Goal: Register for event/course

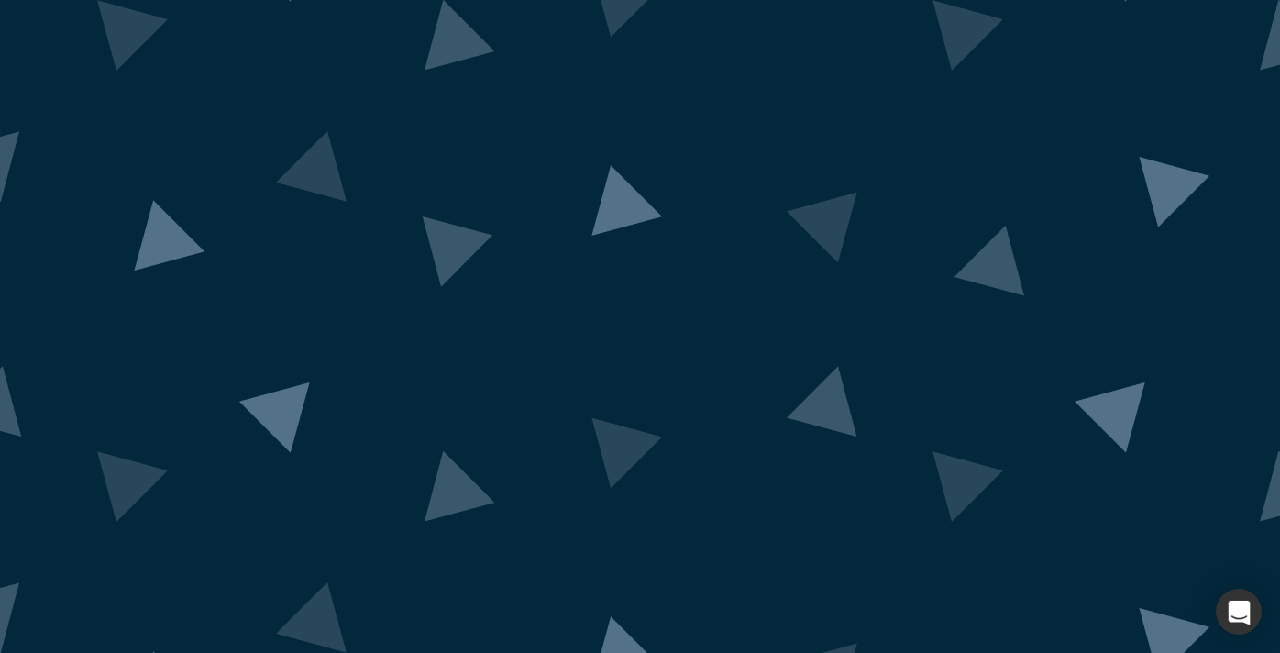
scroll to position [40, 0]
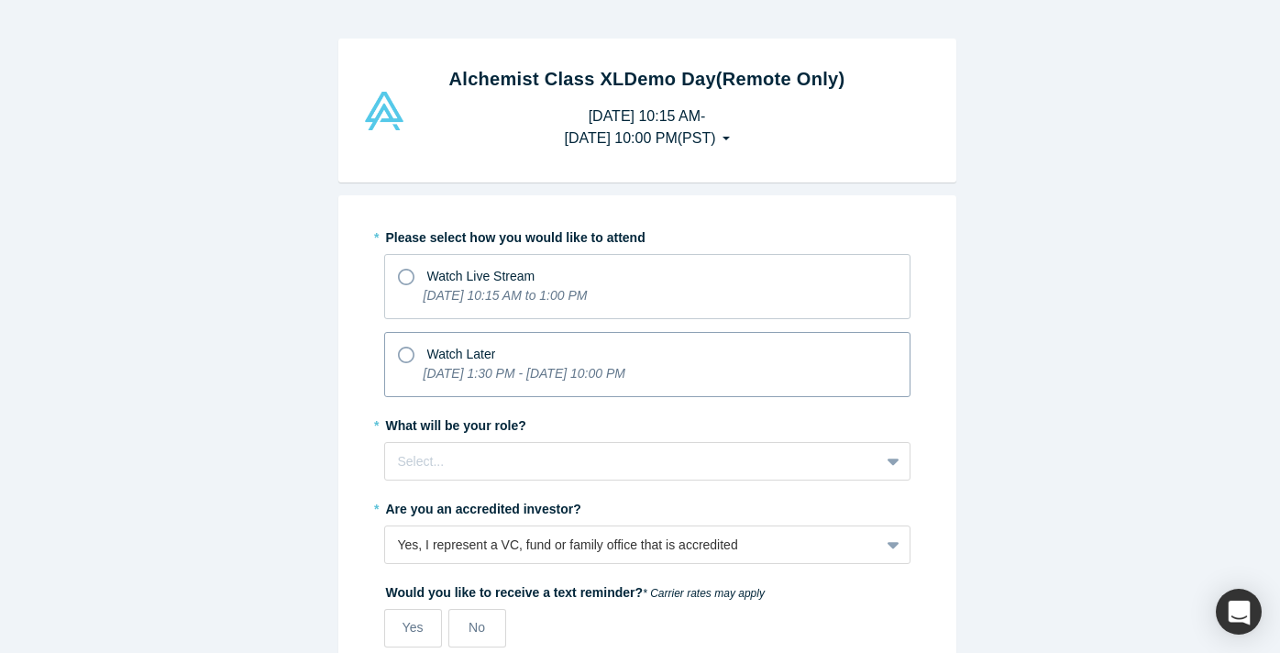
click at [473, 358] on span "Watch Later" at bounding box center [461, 354] width 69 height 15
click at [0, 0] on input "Watch Later [DATE] 1:30 PM - [DATE] 10:00 PM" at bounding box center [0, 0] width 0 height 0
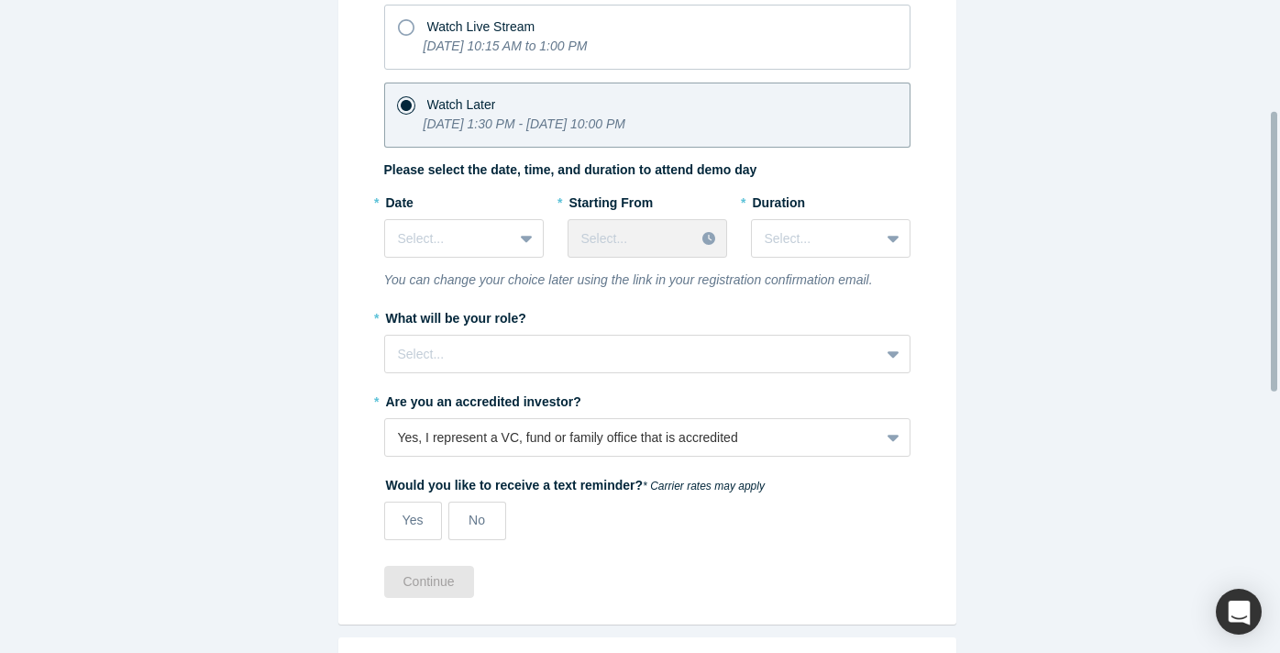
scroll to position [230, 0]
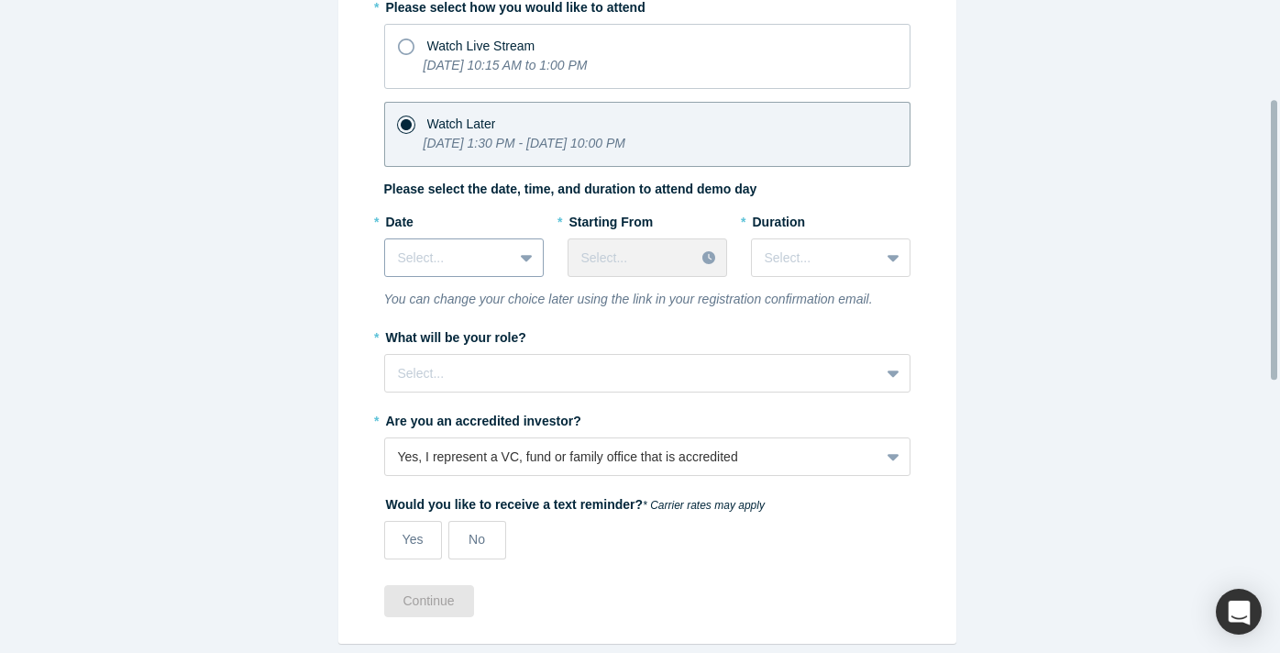
click at [501, 258] on div "Select..." at bounding box center [448, 258] width 127 height 30
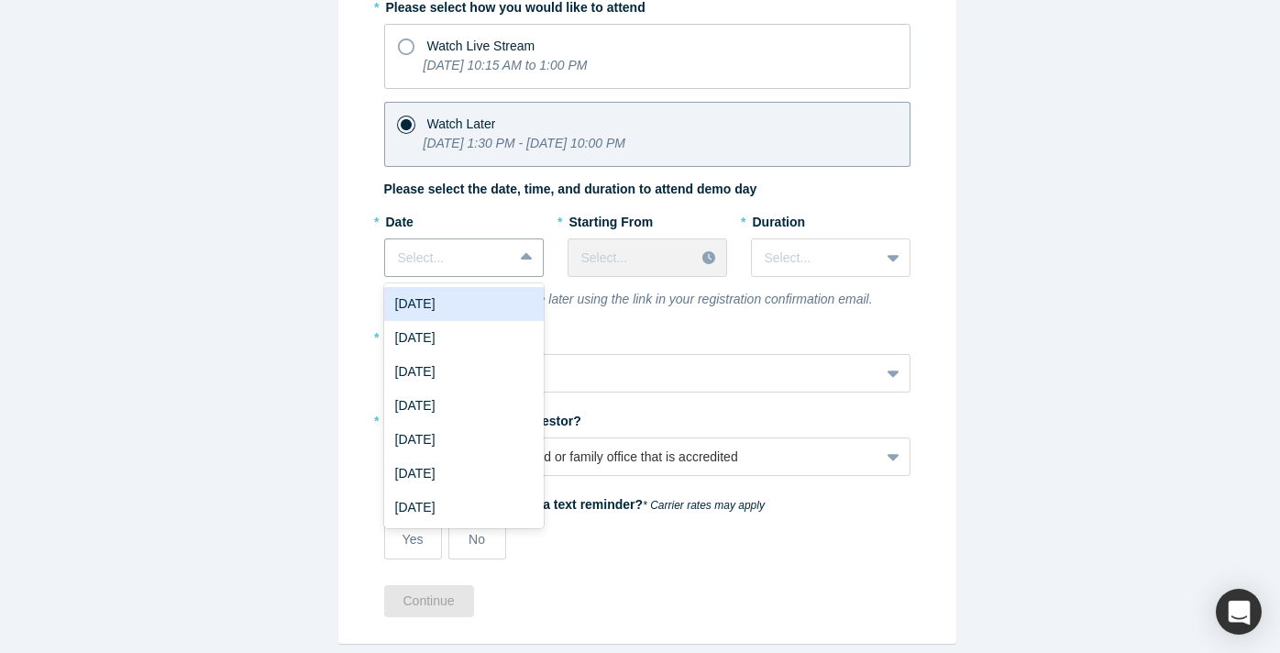
click at [493, 303] on div "[DATE]" at bounding box center [464, 304] width 160 height 34
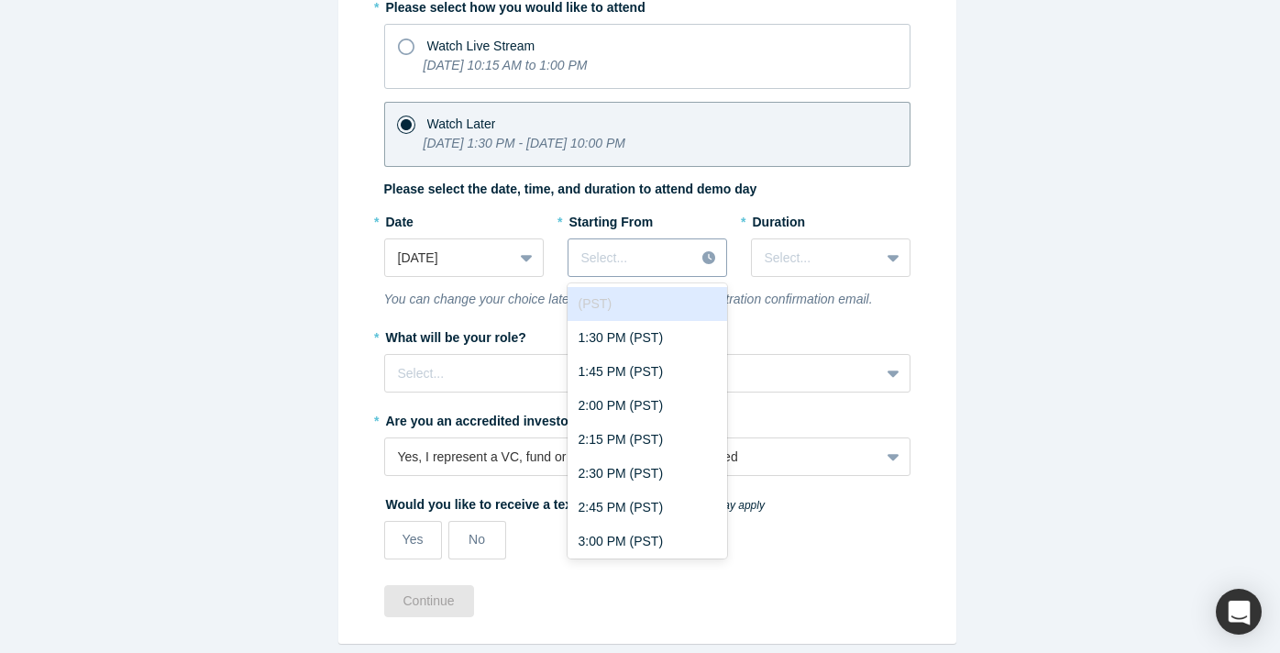
click at [610, 260] on div at bounding box center [631, 258] width 101 height 23
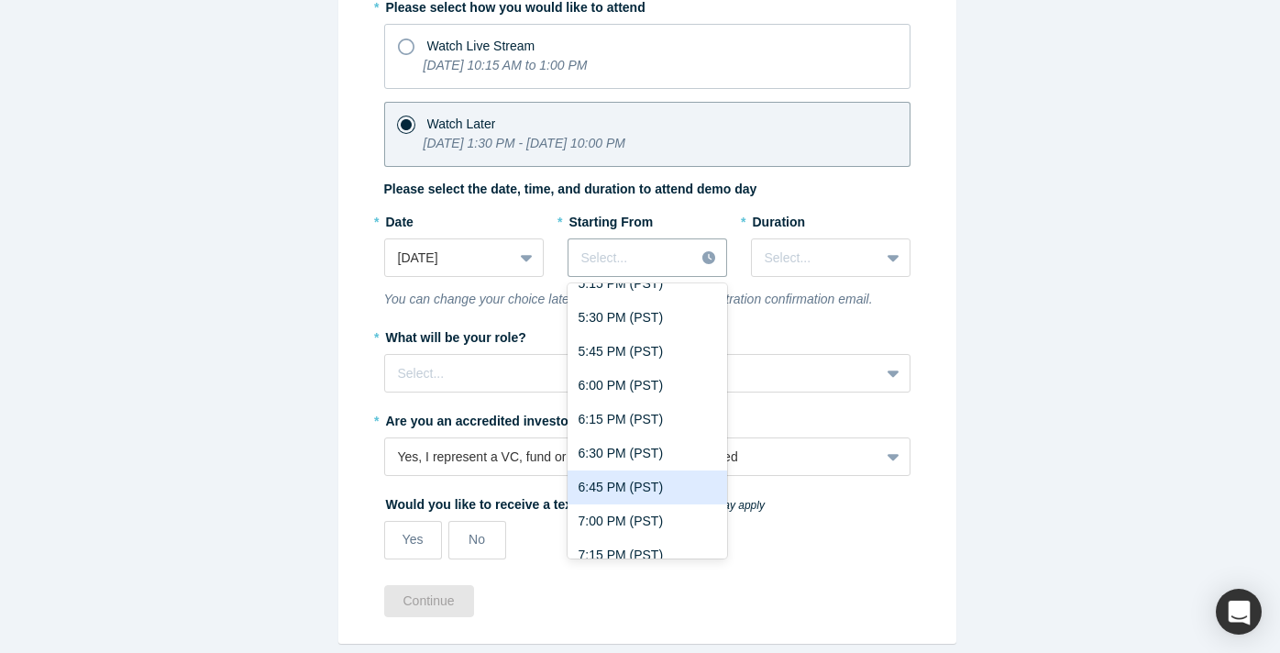
scroll to position [565, 0]
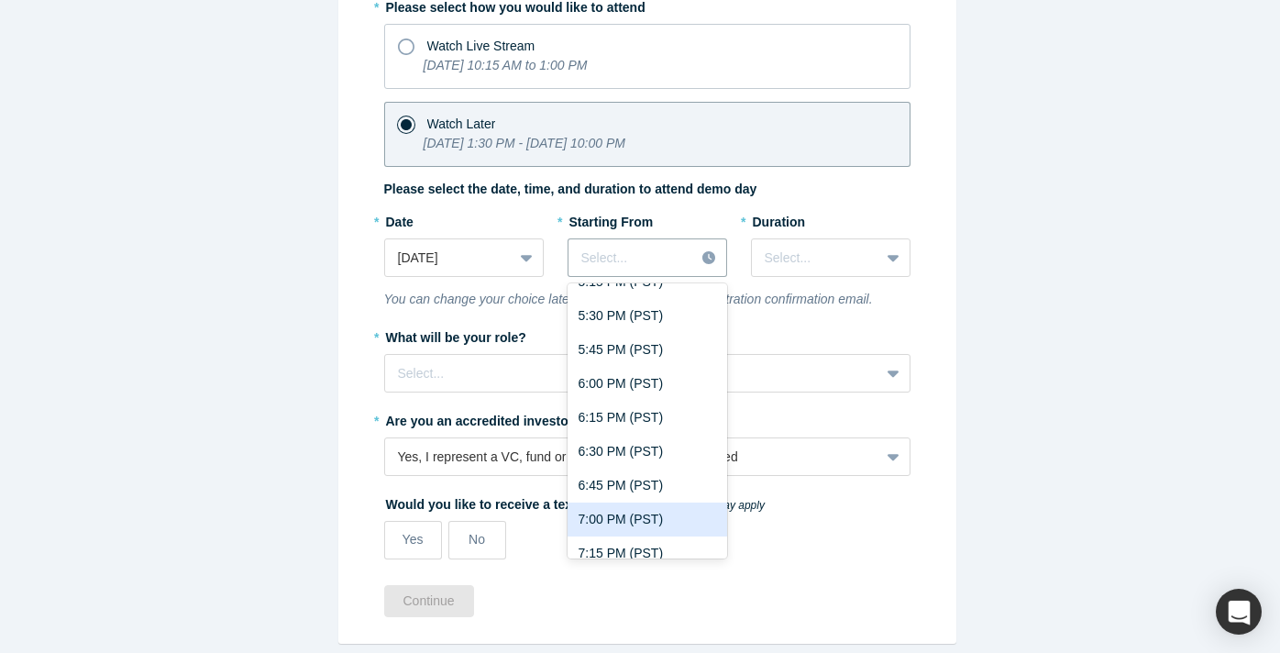
click at [650, 516] on div "7:00 PM (PST)" at bounding box center [648, 519] width 160 height 34
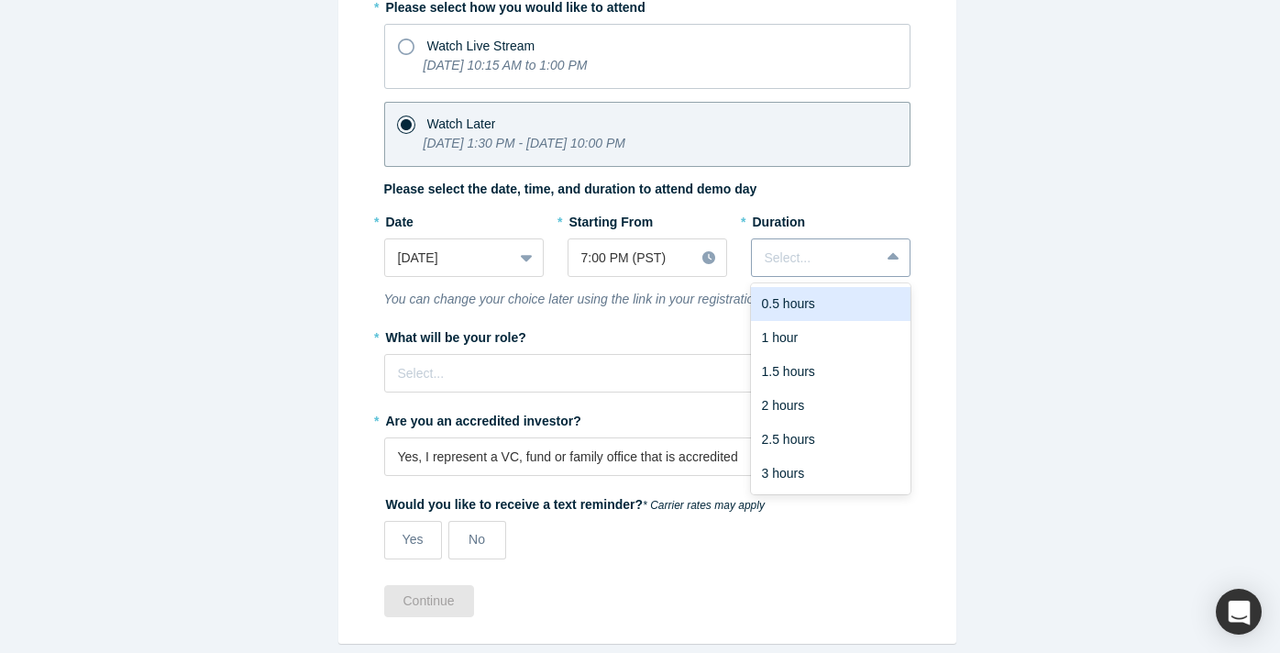
click at [812, 251] on div at bounding box center [816, 258] width 102 height 23
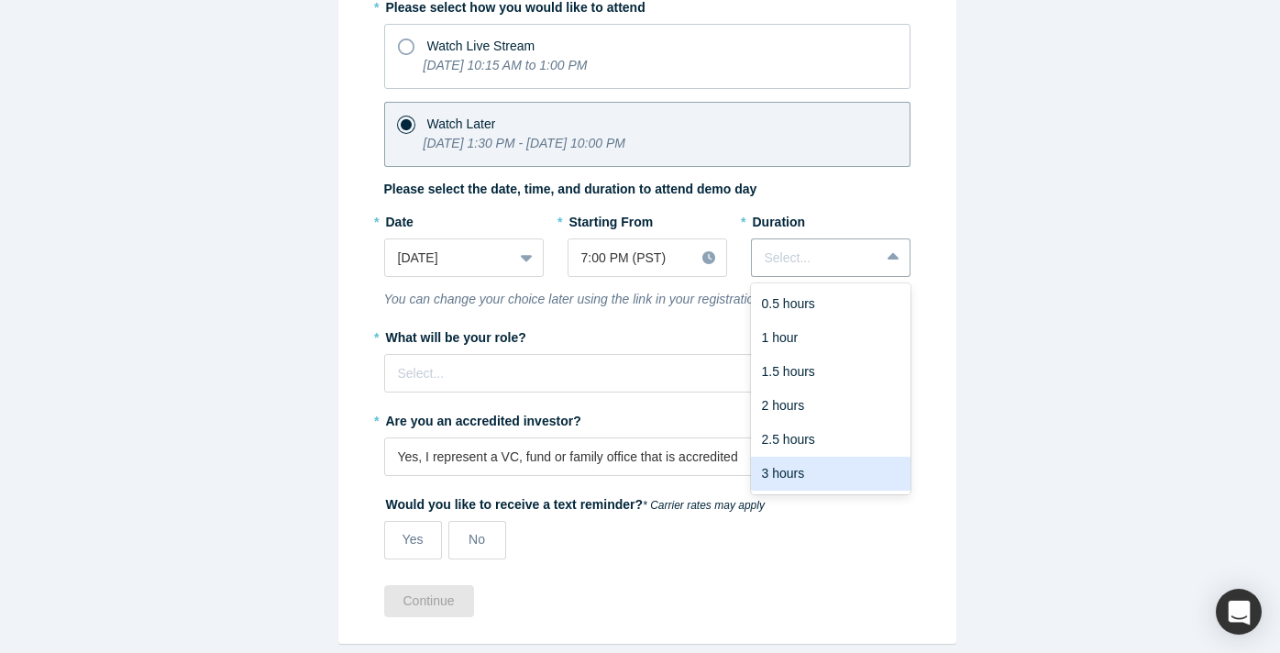
click at [805, 467] on div "3 hours" at bounding box center [831, 474] width 160 height 34
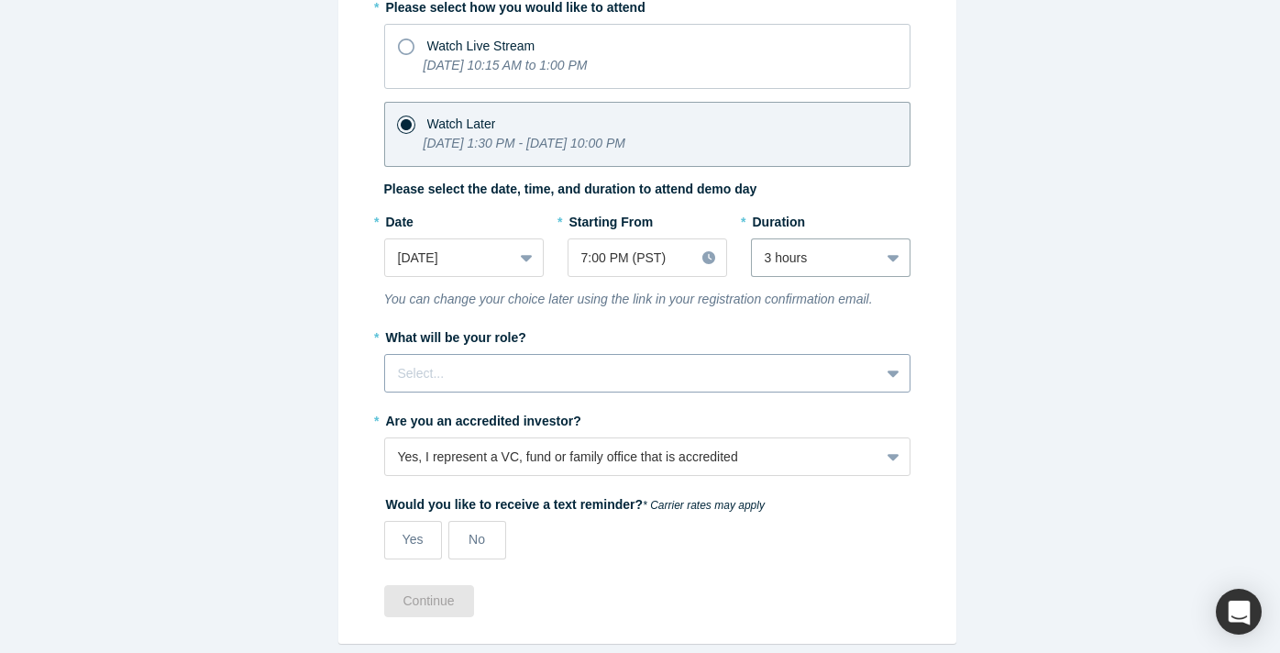
click at [583, 354] on div "Select..." at bounding box center [647, 373] width 526 height 39
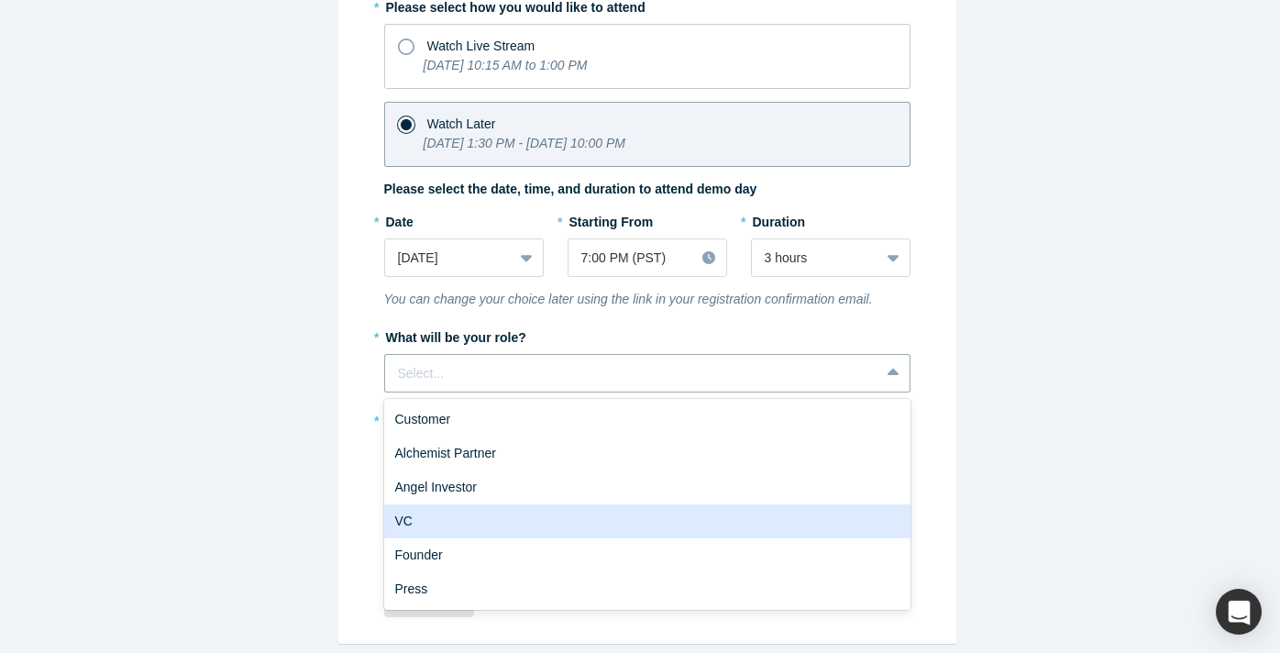
click at [520, 504] on div "VC" at bounding box center [647, 521] width 526 height 34
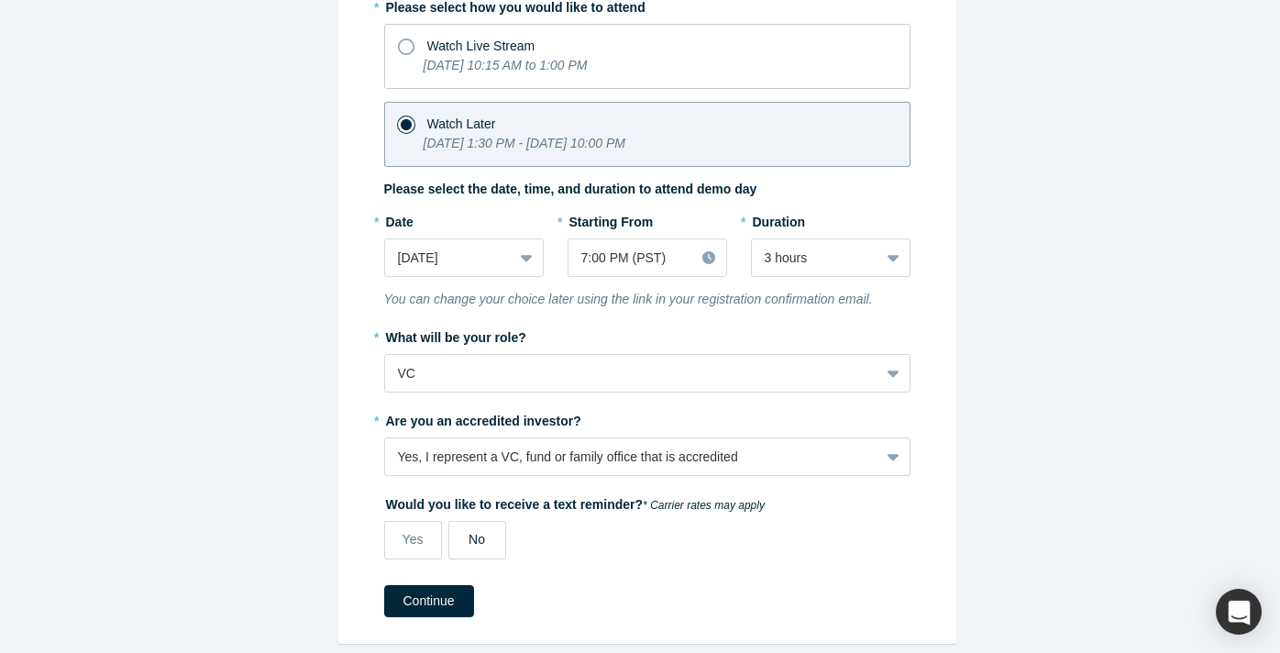
click at [468, 534] on span "No" at bounding box center [476, 539] width 17 height 15
click at [0, 0] on input "No" at bounding box center [0, 0] width 0 height 0
click at [427, 590] on button "Continue" at bounding box center [429, 601] width 90 height 32
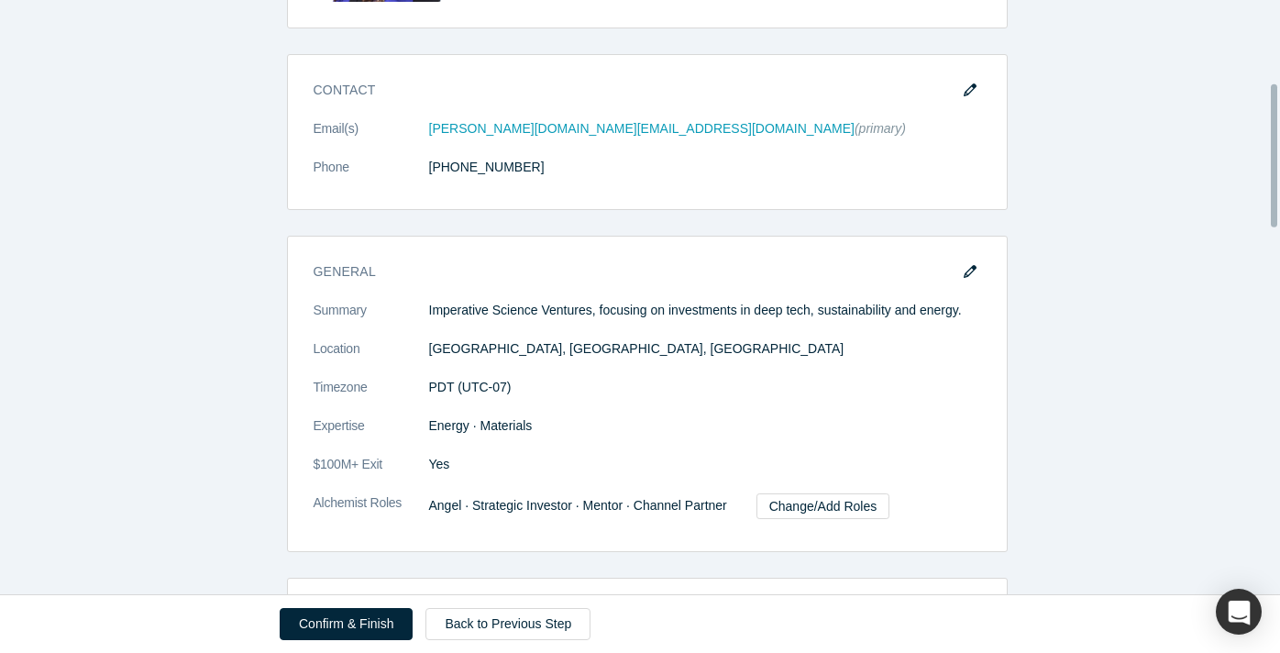
scroll to position [342, 0]
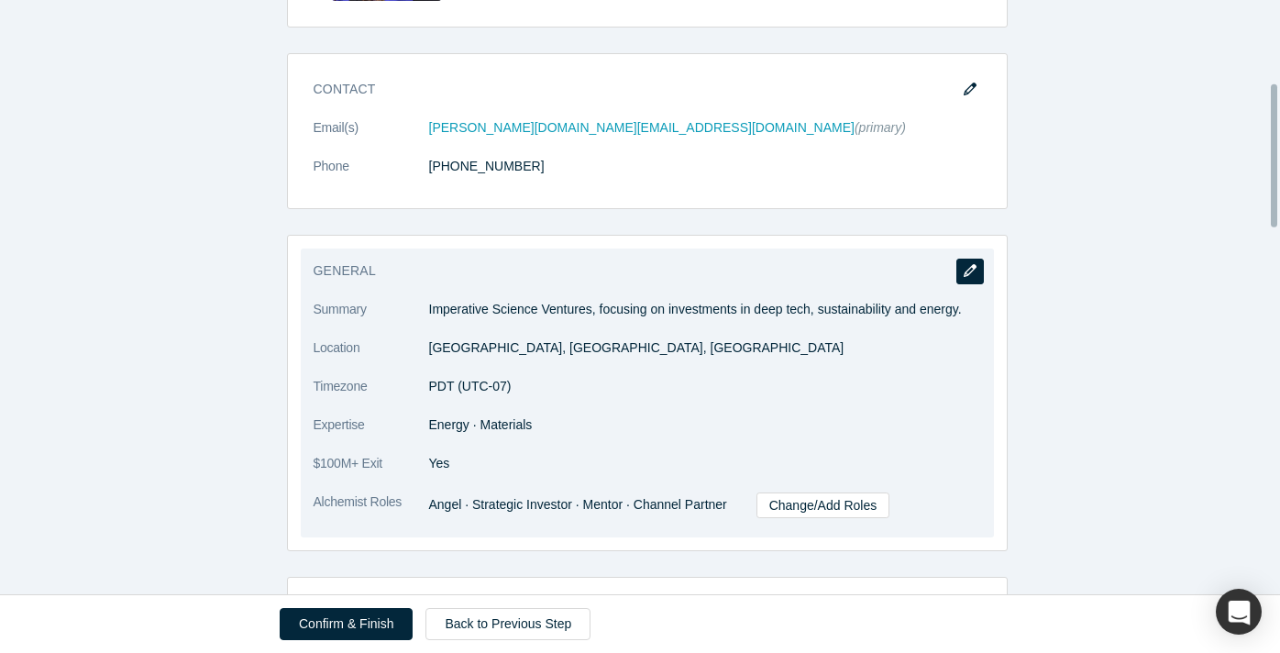
click at [968, 268] on icon "button" at bounding box center [970, 270] width 13 height 13
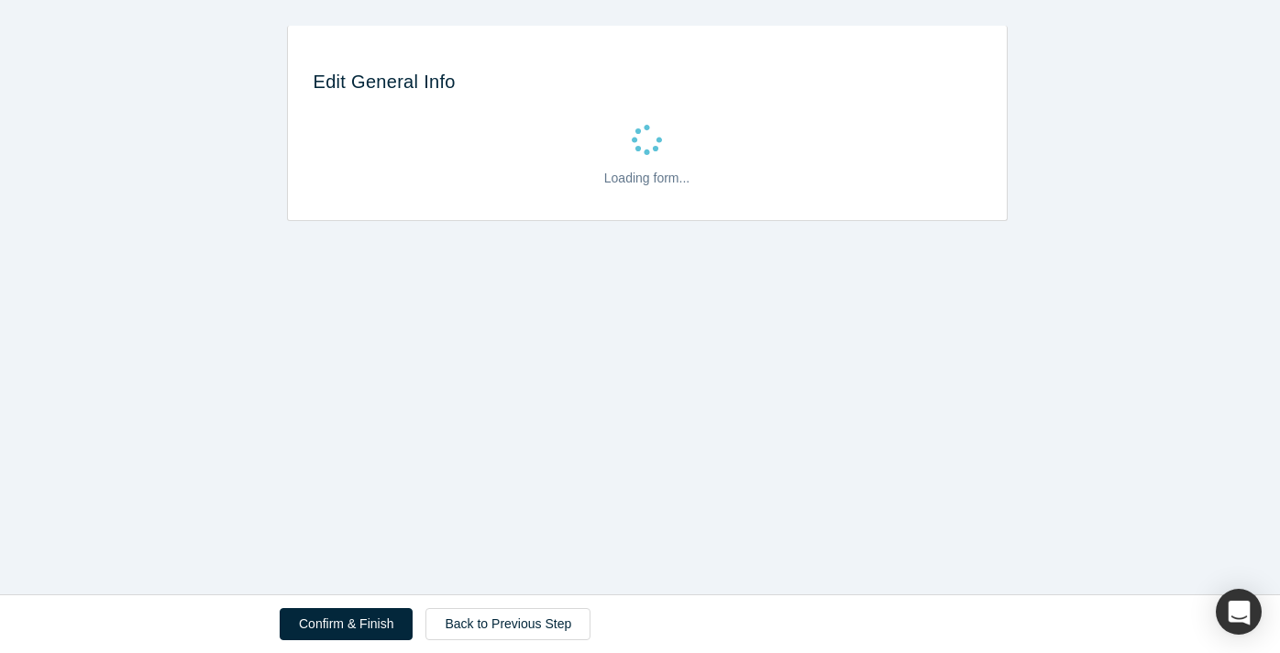
scroll to position [0, 0]
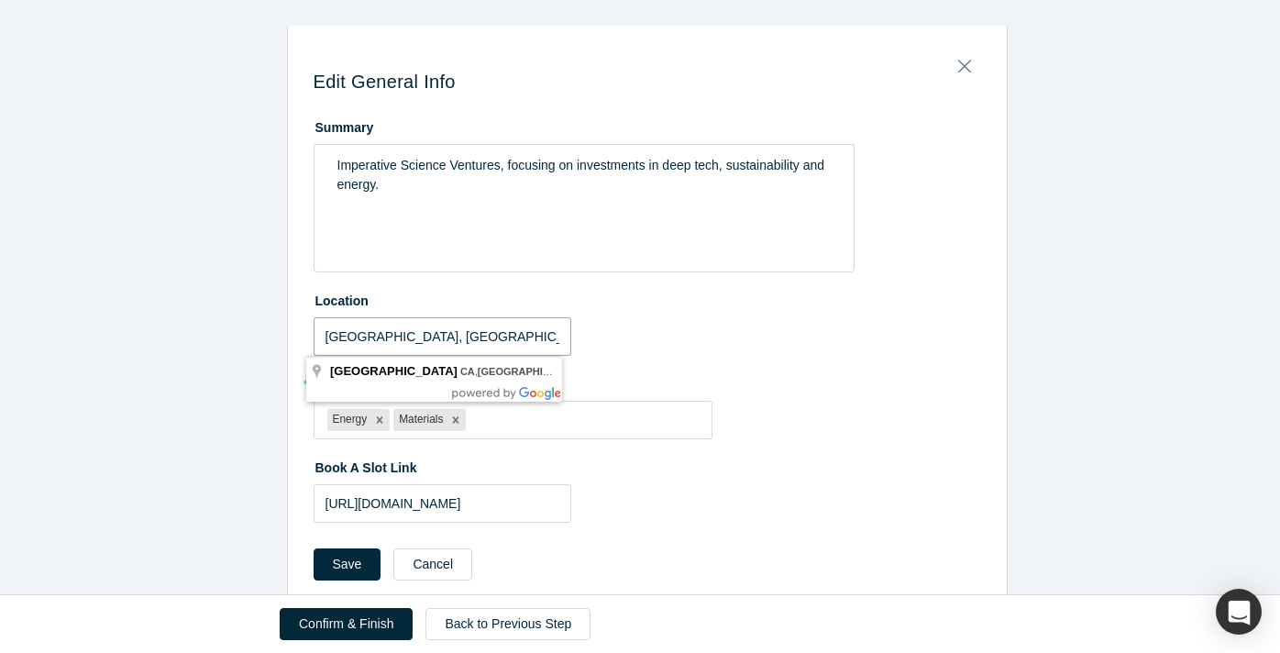
drag, startPoint x: 469, startPoint y: 339, endPoint x: 302, endPoint y: 333, distance: 167.9
click at [302, 333] on div "Edit General Info Summary Imperative Science Ventures, focusing on investments …" at bounding box center [647, 323] width 719 height 568
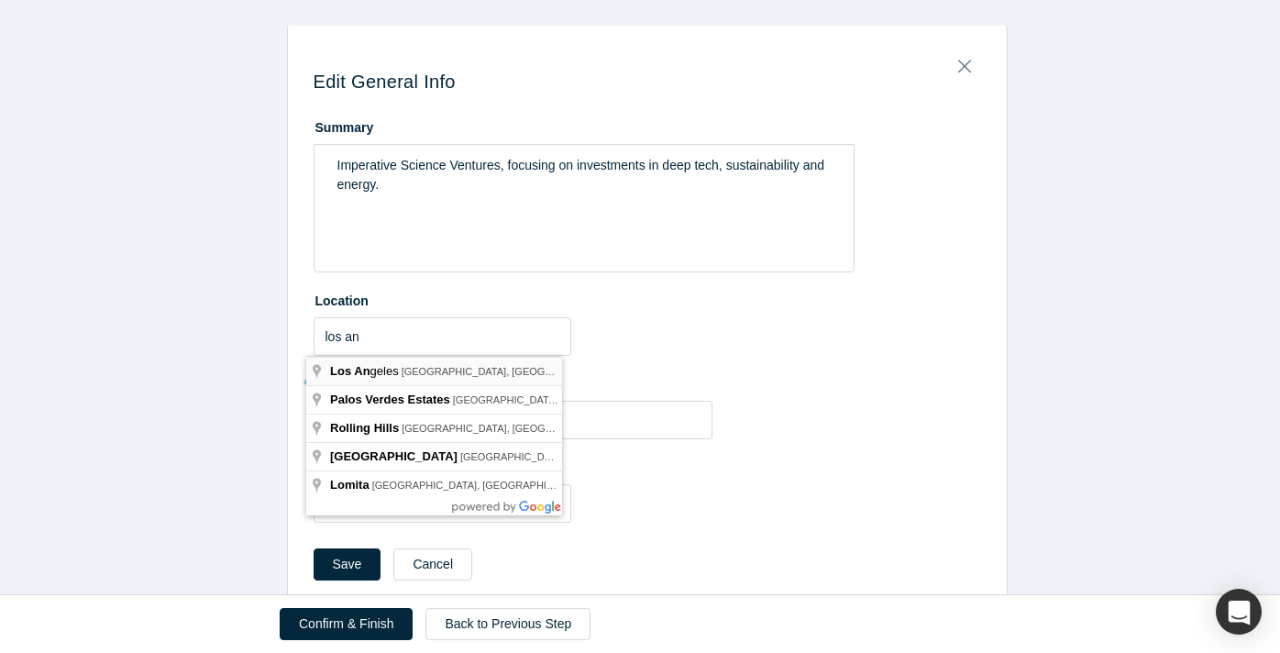
type input "[GEOGRAPHIC_DATA], [GEOGRAPHIC_DATA], [GEOGRAPHIC_DATA]"
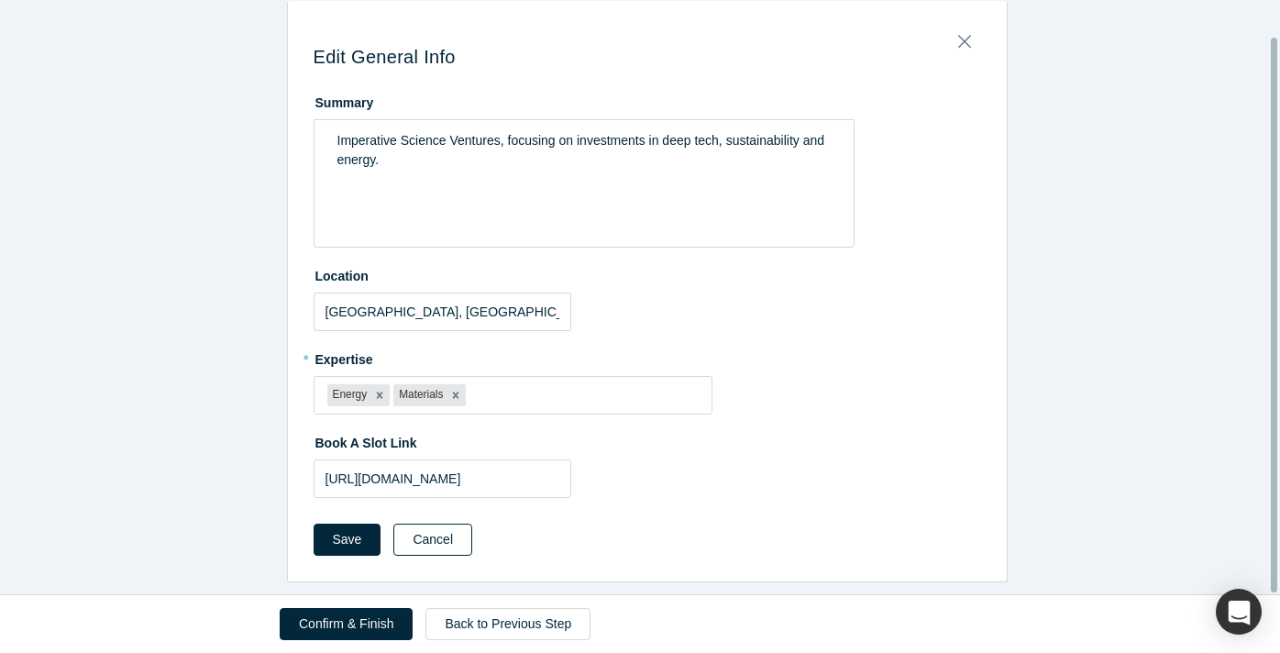
scroll to position [39, 0]
click at [344, 527] on button "Save" at bounding box center [348, 539] width 68 height 32
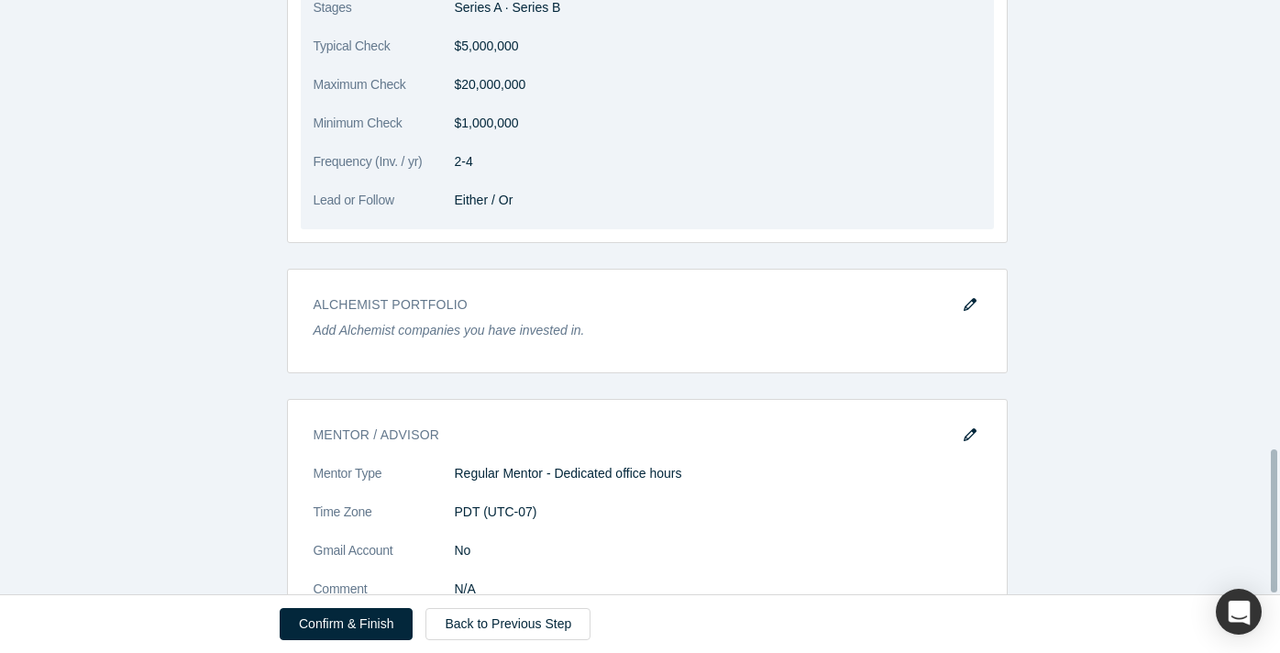
scroll to position [1861, 0]
